Goal: Obtain resource: Download file/media

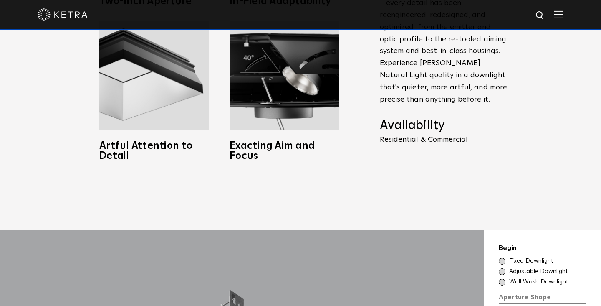
scroll to position [707, 0]
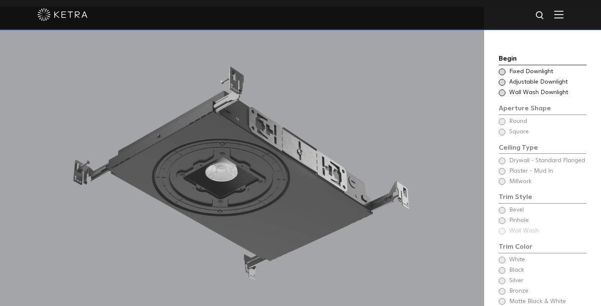
click at [539, 89] on span "Wall Wash Downlight" at bounding box center [548, 93] width 76 height 8
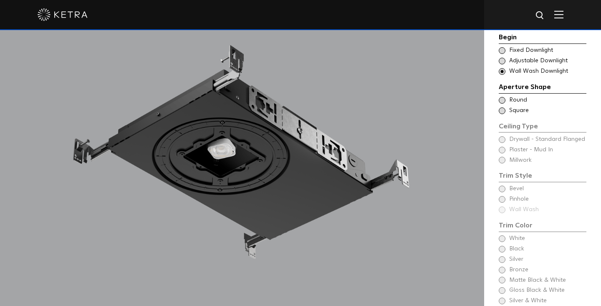
scroll to position [712, 0]
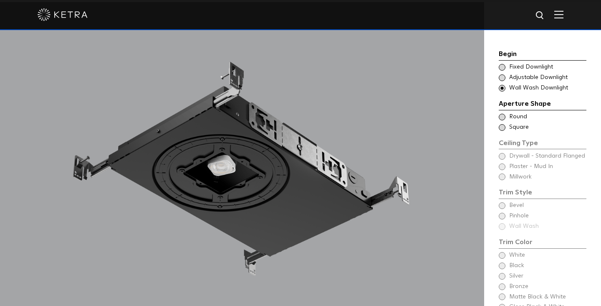
click at [502, 114] on span at bounding box center [502, 117] width 7 height 7
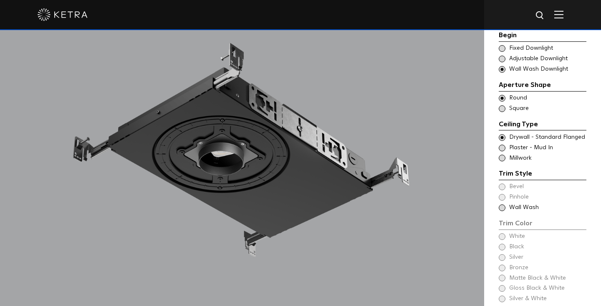
scroll to position [736, 0]
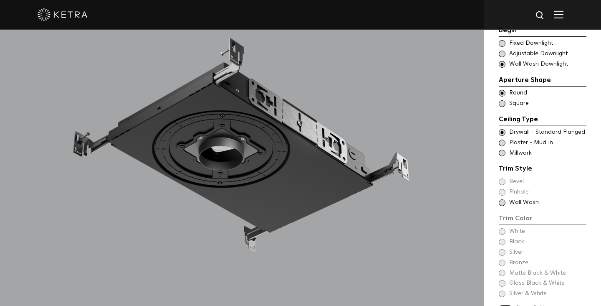
click at [515, 139] on span "Plaster - Mud In" at bounding box center [548, 143] width 76 height 8
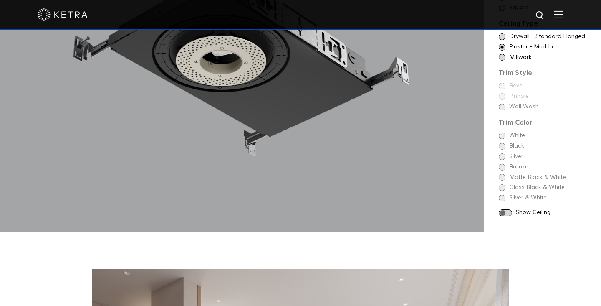
scroll to position [845, 0]
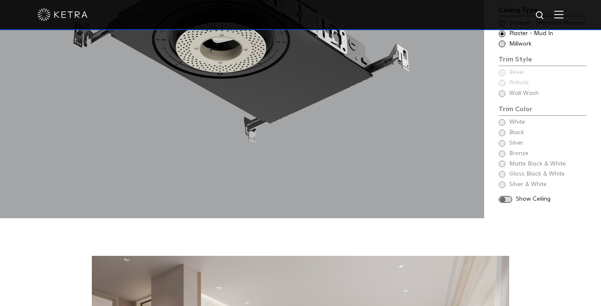
click at [514, 114] on div "Begin Choose Aperture Shape Fixed Downlight Choose Aperture Shape Adjustable Do…" at bounding box center [543, 60] width 88 height 289
click at [496, 111] on div "Begin Choose Aperture Shape Fixed Downlight Choose Aperture Shape Adjustable Do…" at bounding box center [542, 43] width 117 height 349
click at [501, 111] on div "Begin Choose Aperture Shape Fixed Downlight Choose Aperture Shape Adjustable Do…" at bounding box center [543, 60] width 88 height 289
click at [504, 111] on div "Begin Choose Aperture Shape Fixed Downlight Choose Aperture Shape Adjustable Do…" at bounding box center [543, 60] width 88 height 289
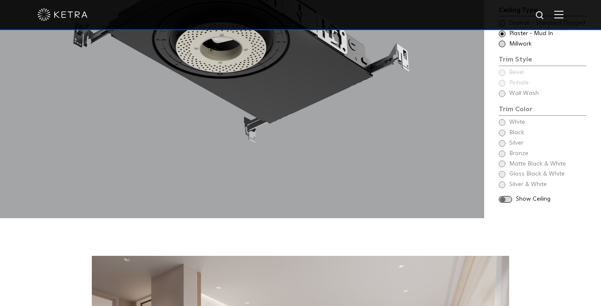
click at [514, 113] on div "Begin Choose Aperture Shape Fixed Downlight Choose Aperture Shape Adjustable Do…" at bounding box center [543, 60] width 88 height 289
click at [500, 112] on div "Begin Choose Aperture Shape Fixed Downlight Choose Aperture Shape Adjustable Do…" at bounding box center [543, 60] width 88 height 289
click at [500, 122] on div "Begin Choose Aperture Shape Fixed Downlight Choose Aperture Shape Adjustable Do…" at bounding box center [543, 60] width 88 height 289
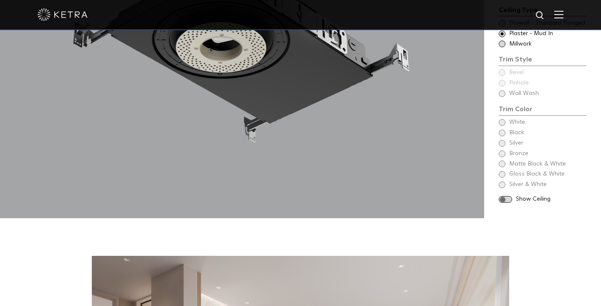
click at [500, 122] on div "Begin Choose Aperture Shape Fixed Downlight Choose Aperture Shape Adjustable Do…" at bounding box center [543, 60] width 88 height 289
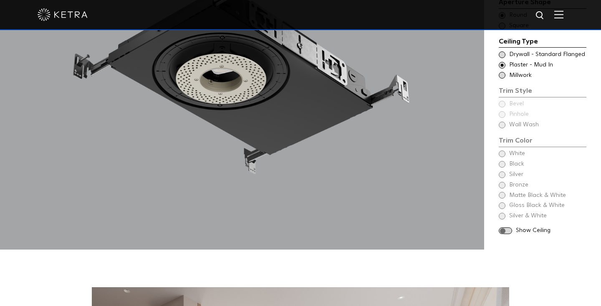
scroll to position [810, 0]
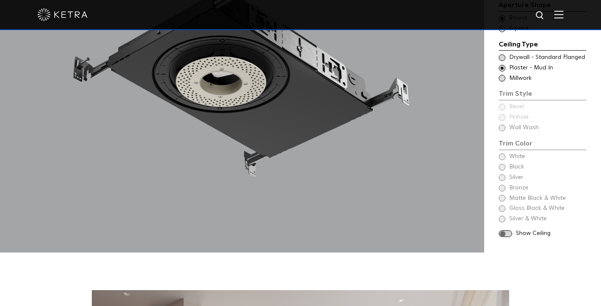
click at [503, 119] on div "Begin Choose Aperture Shape Fixed Downlight Choose Aperture Shape Adjustable Do…" at bounding box center [543, 94] width 88 height 289
click at [502, 115] on div "Begin Choose Aperture Shape Fixed Downlight Choose Aperture Shape Adjustable Do…" at bounding box center [543, 94] width 88 height 289
click at [533, 116] on div "Begin Choose Aperture Shape Fixed Downlight Choose Aperture Shape Adjustable Do…" at bounding box center [543, 94] width 88 height 289
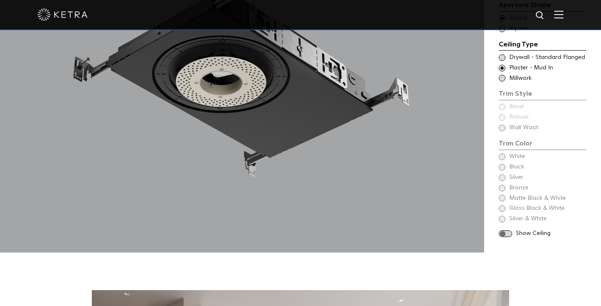
click at [533, 116] on div "Begin Choose Aperture Shape Fixed Downlight Choose Aperture Shape Adjustable Do…" at bounding box center [543, 94] width 88 height 289
click at [500, 144] on div "Begin Choose Aperture Shape Fixed Downlight Choose Aperture Shape Adjustable Do…" at bounding box center [543, 94] width 88 height 289
click at [503, 168] on div "Begin Choose Aperture Shape Fixed Downlight Choose Aperture Shape Adjustable Do…" at bounding box center [543, 94] width 88 height 289
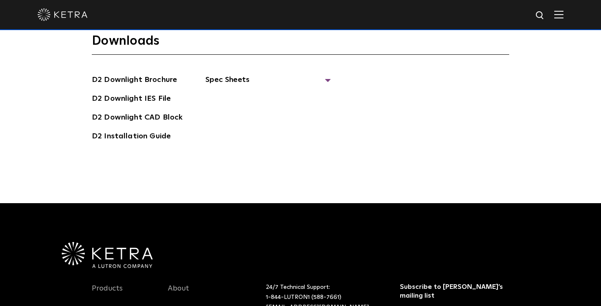
scroll to position [2189, 0]
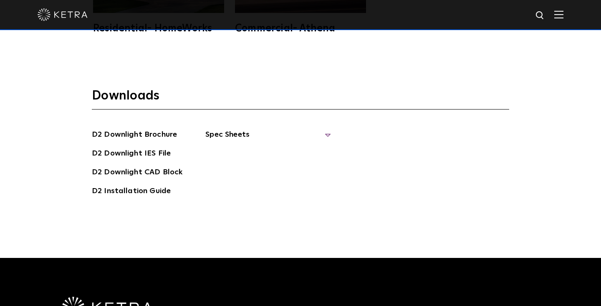
click at [324, 129] on span "Spec Sheets" at bounding box center [267, 138] width 125 height 18
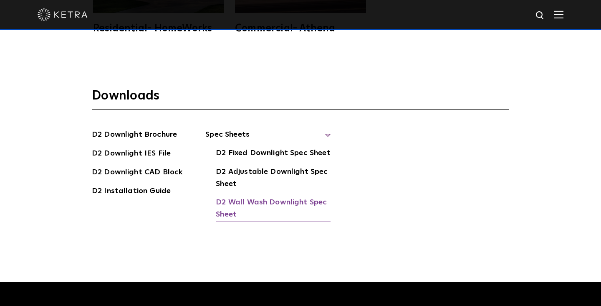
click at [257, 196] on link "D2 Wall Wash Downlight Spec Sheet" at bounding box center [273, 208] width 115 height 25
